Goal: Task Accomplishment & Management: Use online tool/utility

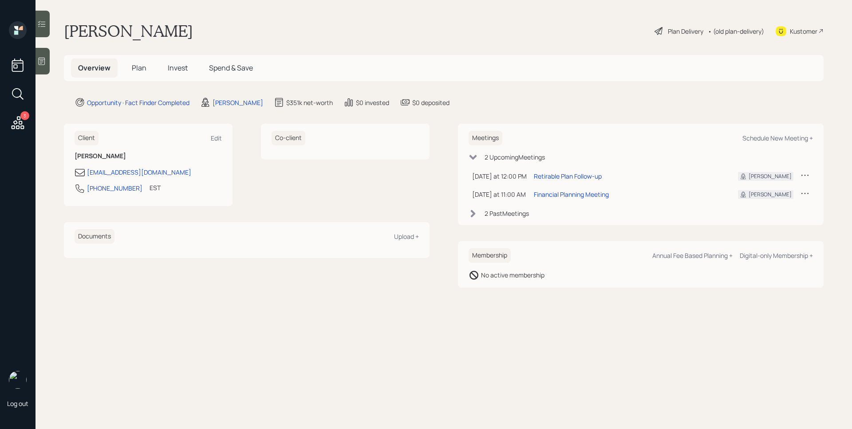
click at [138, 69] on span "Plan" at bounding box center [139, 68] width 15 height 10
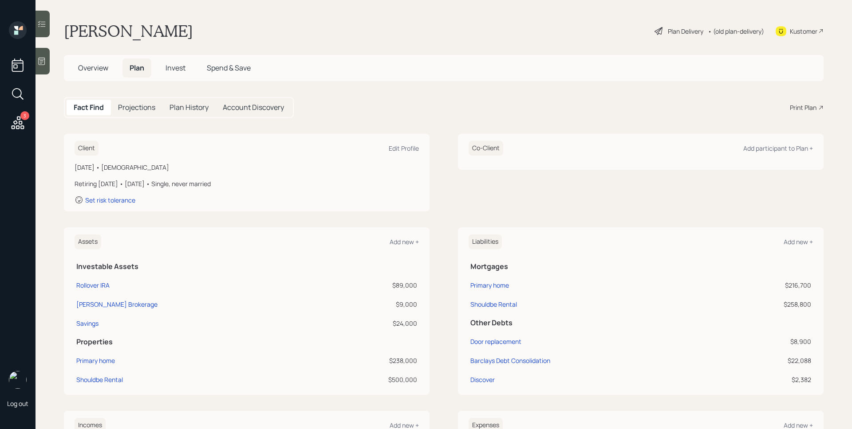
click at [800, 109] on div "Print Plan" at bounding box center [802, 107] width 27 height 9
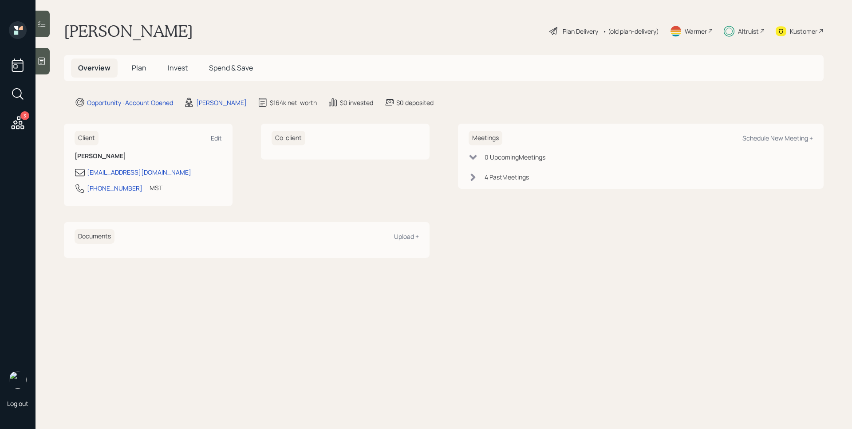
click at [16, 122] on icon at bounding box center [18, 122] width 13 height 13
